Goal: Navigation & Orientation: Go to known website

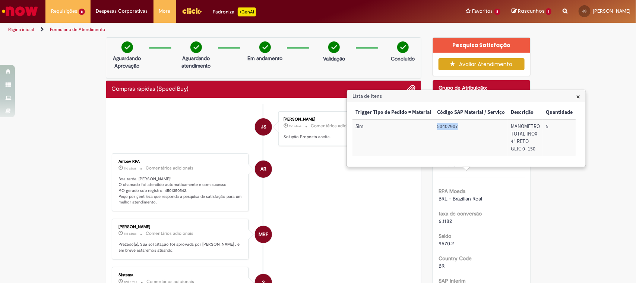
scroll to position [606, 0]
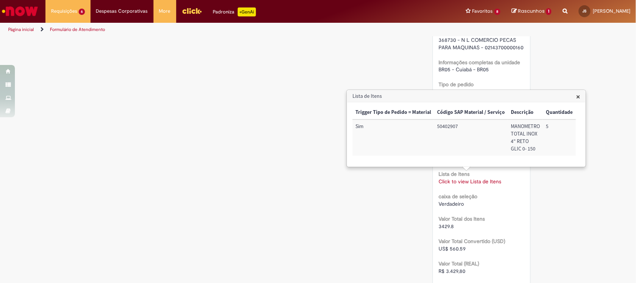
click at [578, 90] on h3 "Lista de Itens" at bounding box center [466, 96] width 238 height 12
click at [578, 92] on div "Lista de Itens × Trigger Tipo de Pedido = Material Código SAP Material / Serviç…" at bounding box center [466, 128] width 238 height 76
click at [579, 96] on span "×" at bounding box center [578, 96] width 4 height 10
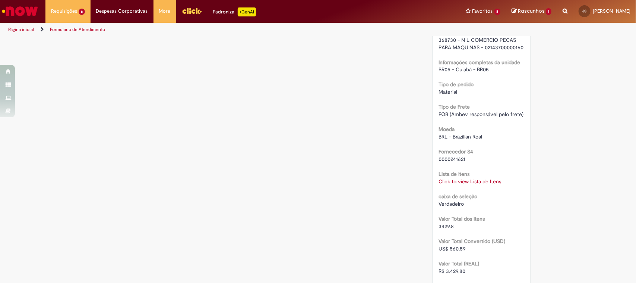
click at [35, 10] on img "Ir para a Homepage" at bounding box center [20, 11] width 38 height 15
